Goal: Find specific page/section: Find specific page/section

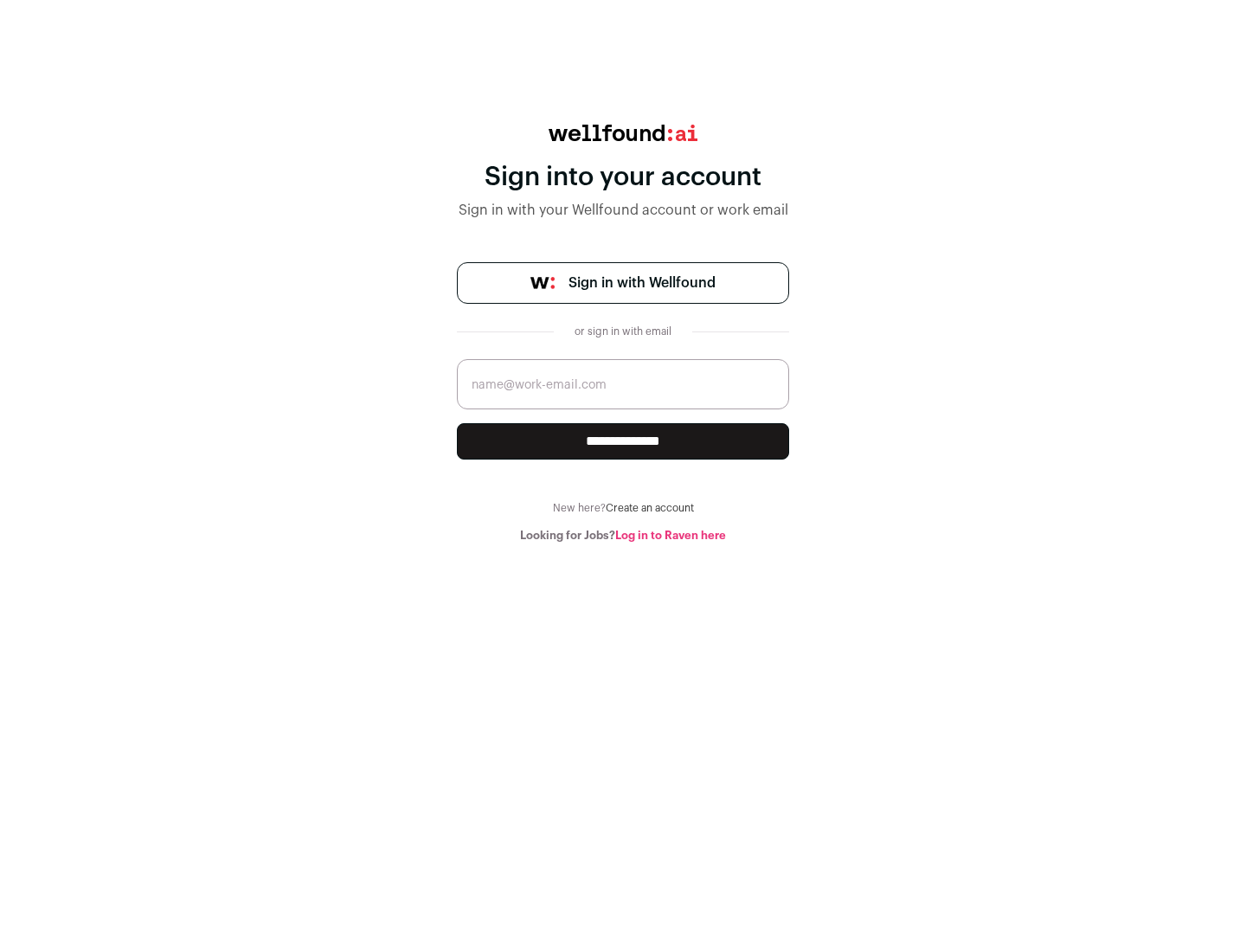
click at [641, 283] on span "Sign in with Wellfound" at bounding box center [642, 283] width 148 height 21
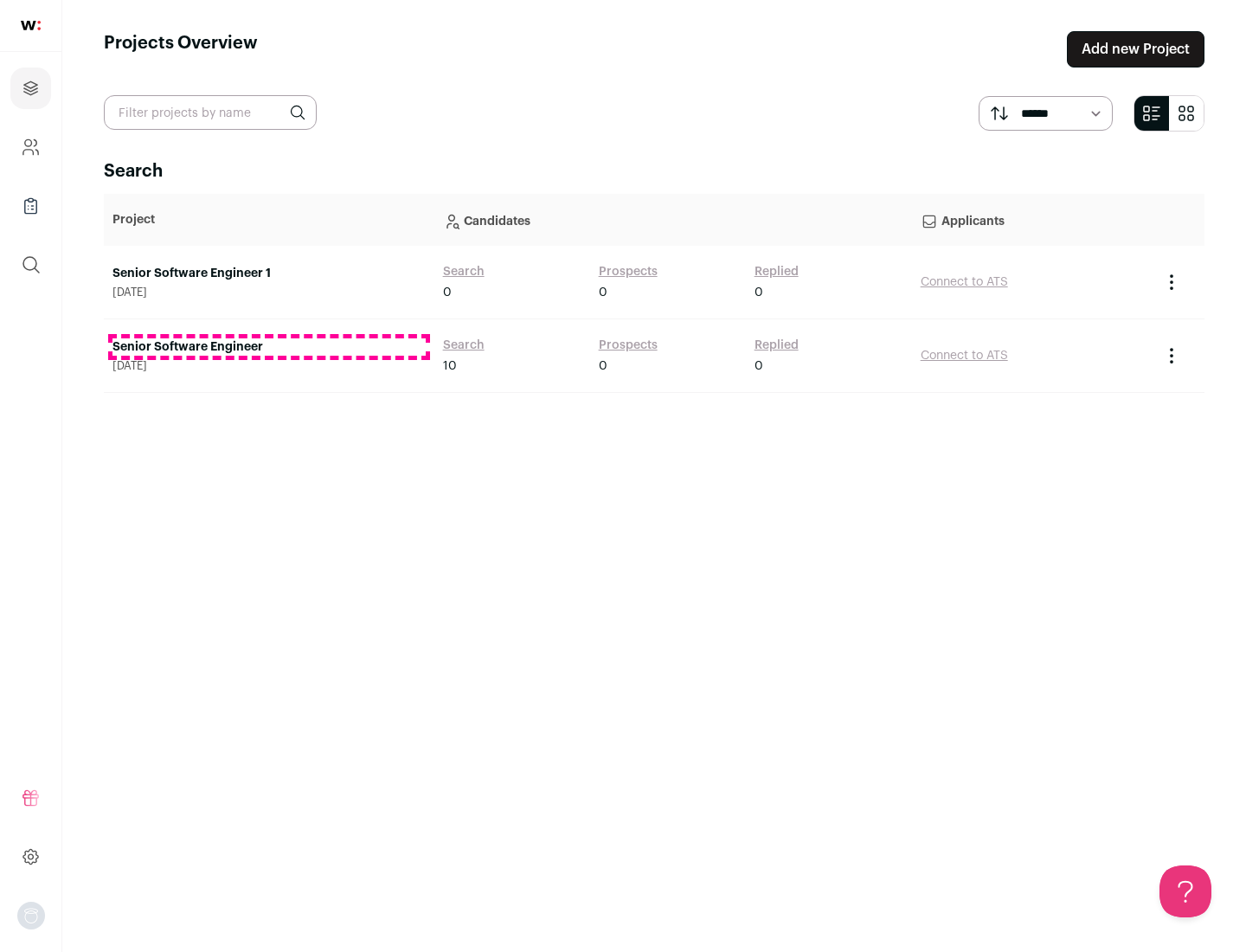
click at [268, 347] on link "Senior Software Engineer" at bounding box center [269, 347] width 313 height 18
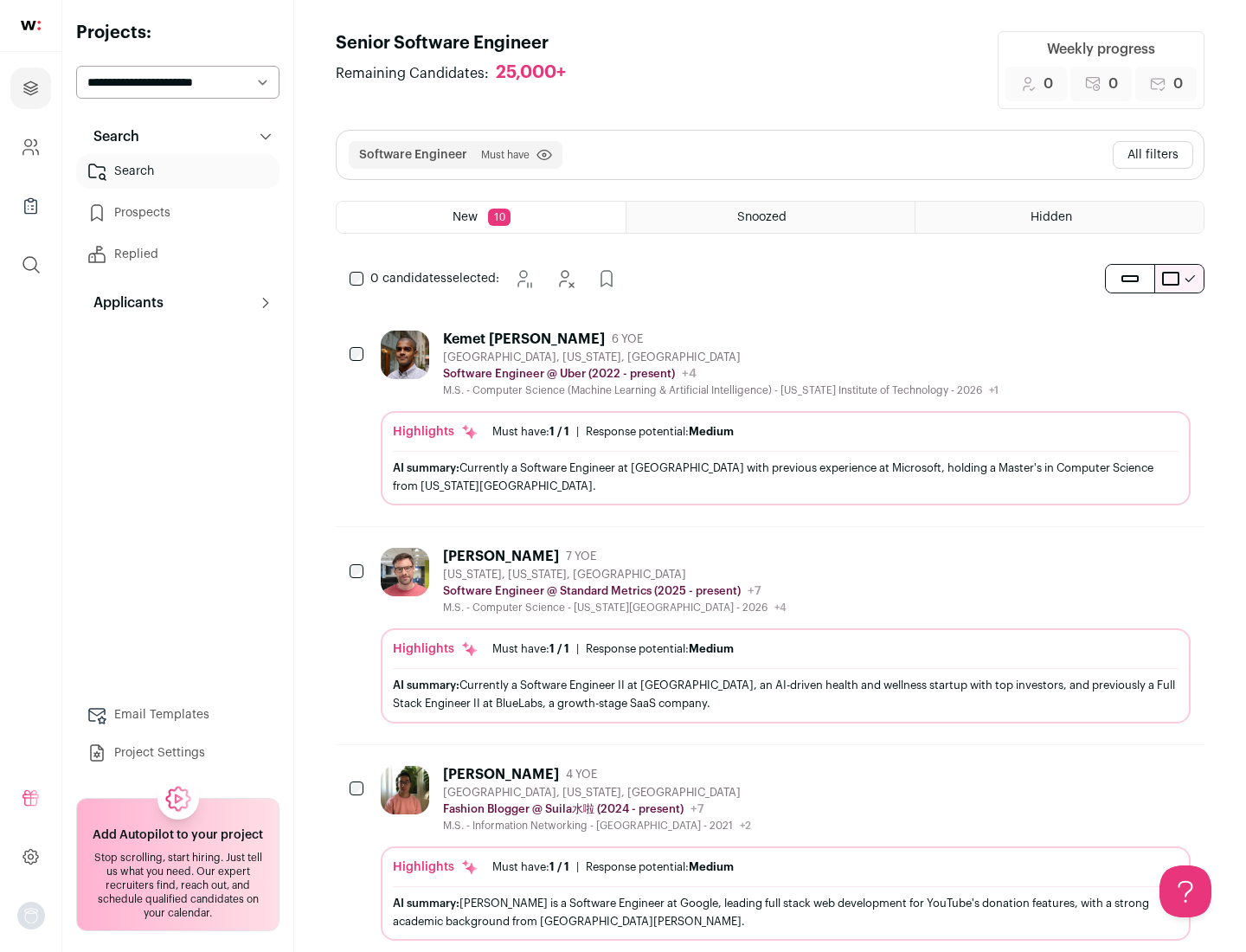
click at [770, 418] on div "Highlights Must have: 1 / 1 How many must haves have been fulfilled? | Response…" at bounding box center [786, 458] width 810 height 94
